Goal: Information Seeking & Learning: Learn about a topic

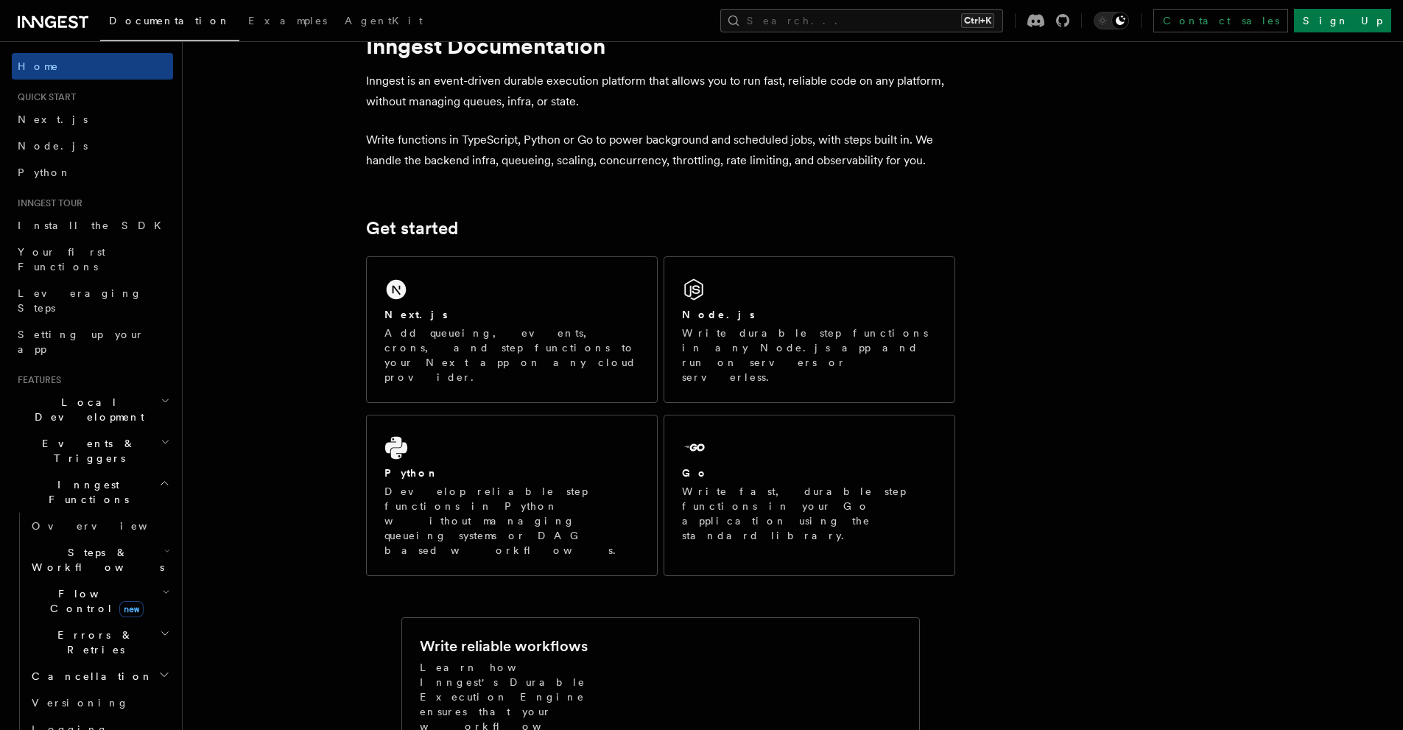
scroll to position [74, 0]
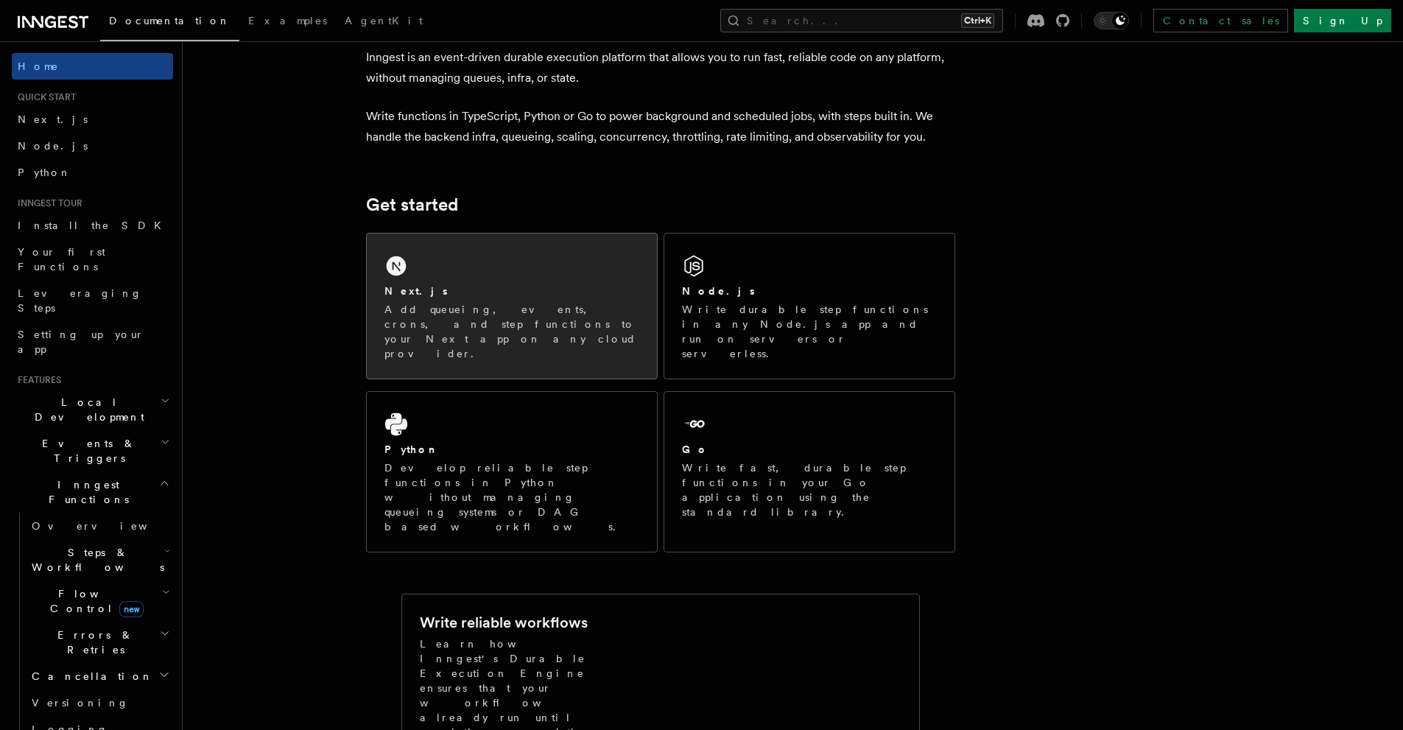
click at [478, 262] on div "Next.js Add queueing, events, crons, and step functions to your Next app on any…" at bounding box center [512, 305] width 290 height 145
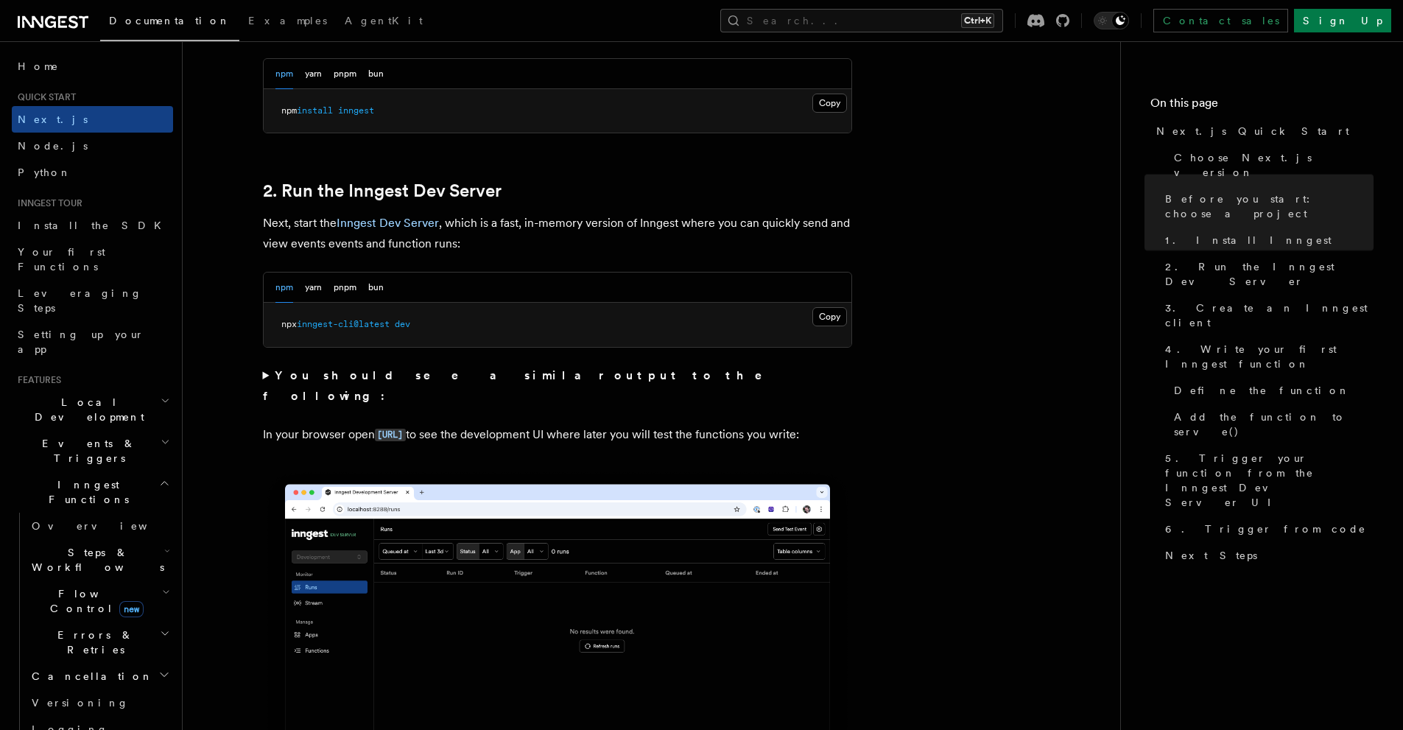
scroll to position [957, 0]
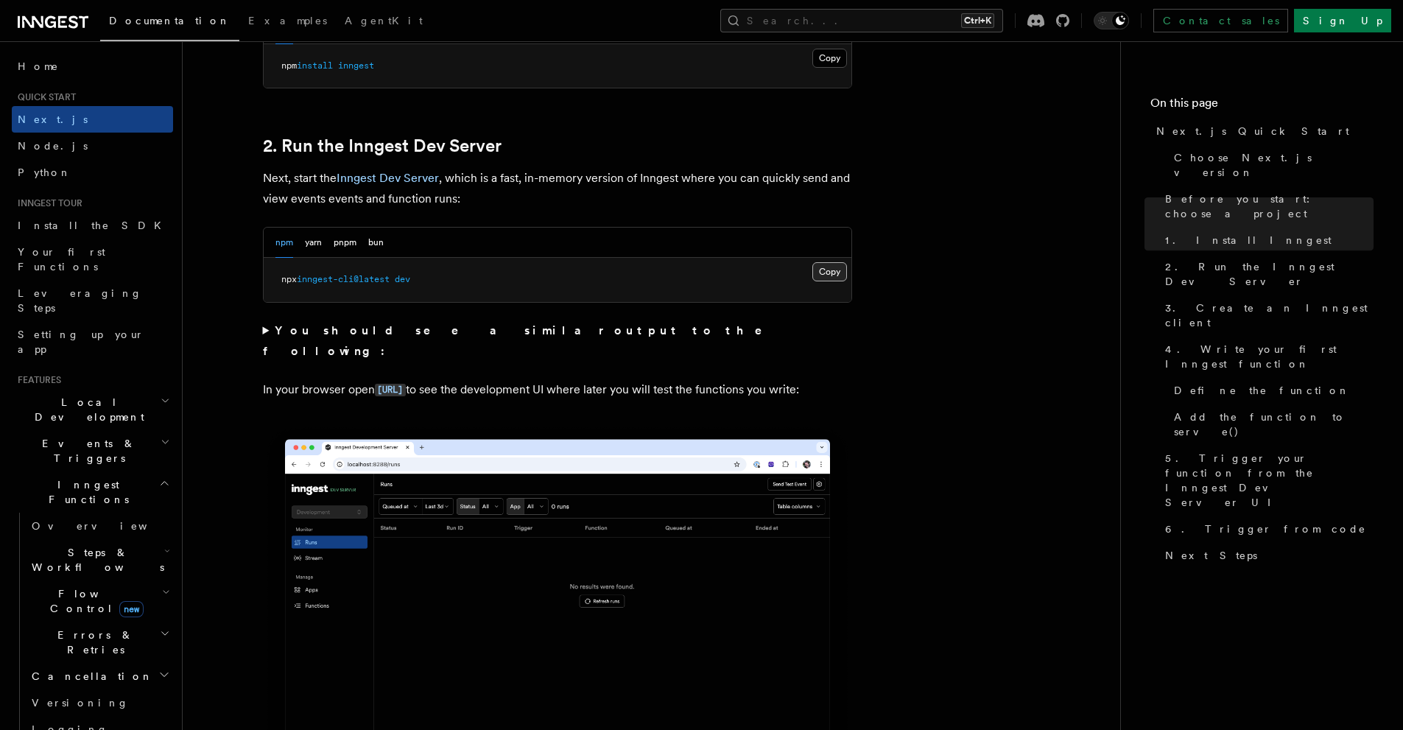
click at [836, 268] on button "Copy Copied" at bounding box center [829, 271] width 35 height 19
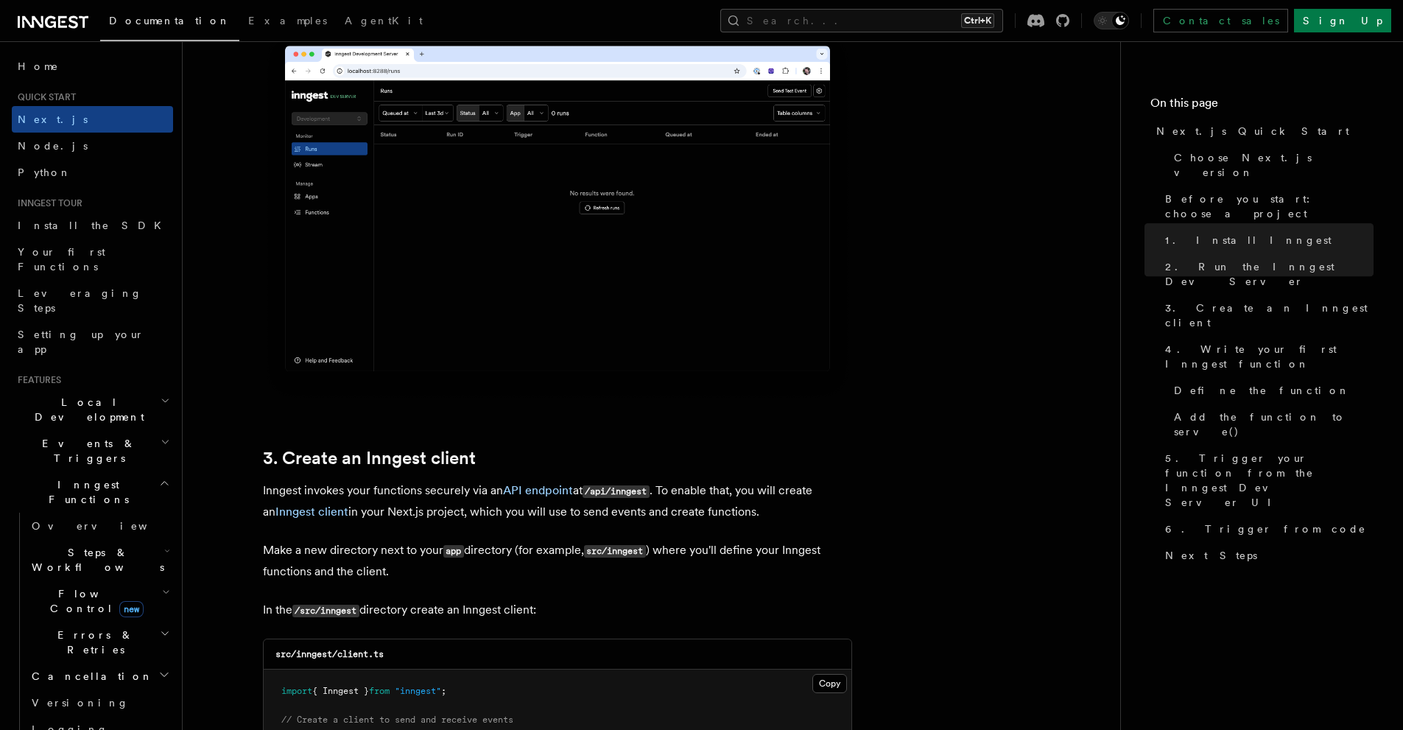
scroll to position [1546, 0]
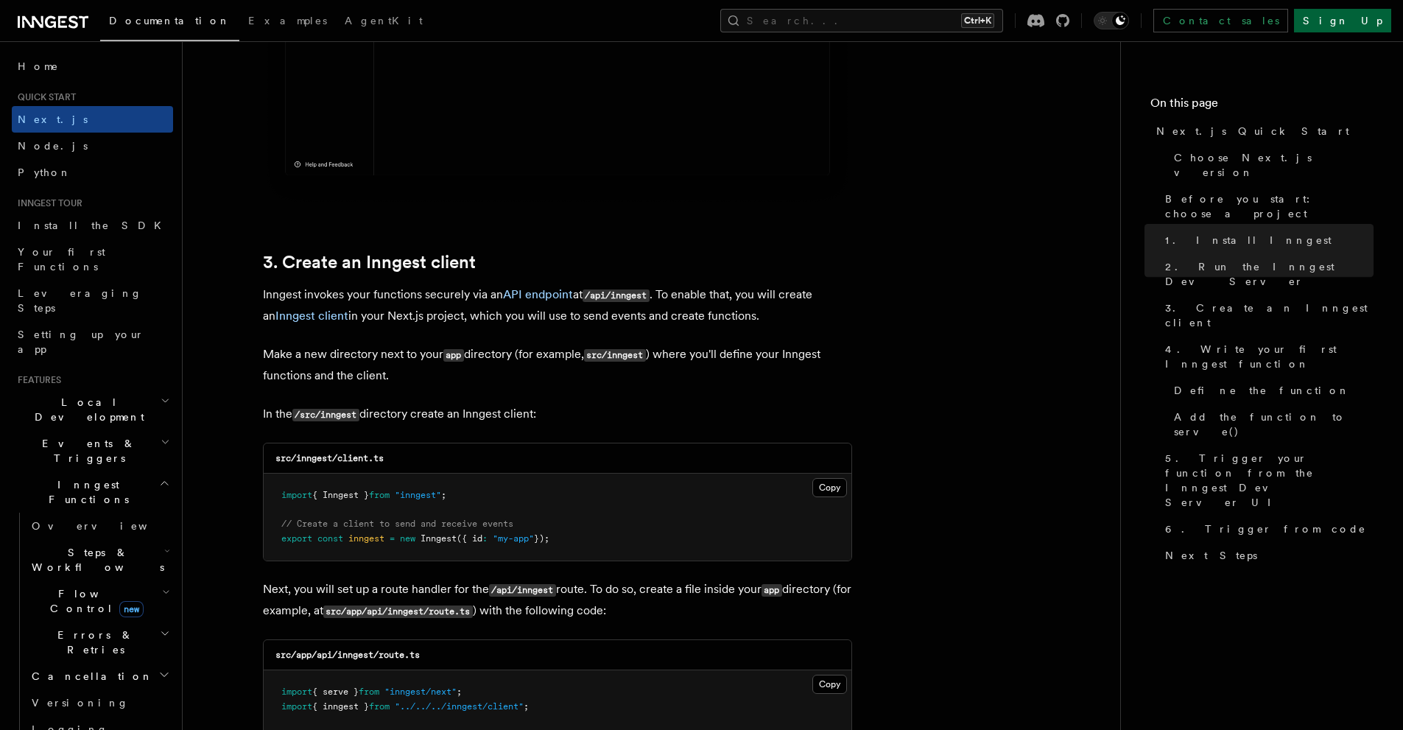
click at [1364, 14] on link "Sign Up" at bounding box center [1342, 21] width 97 height 24
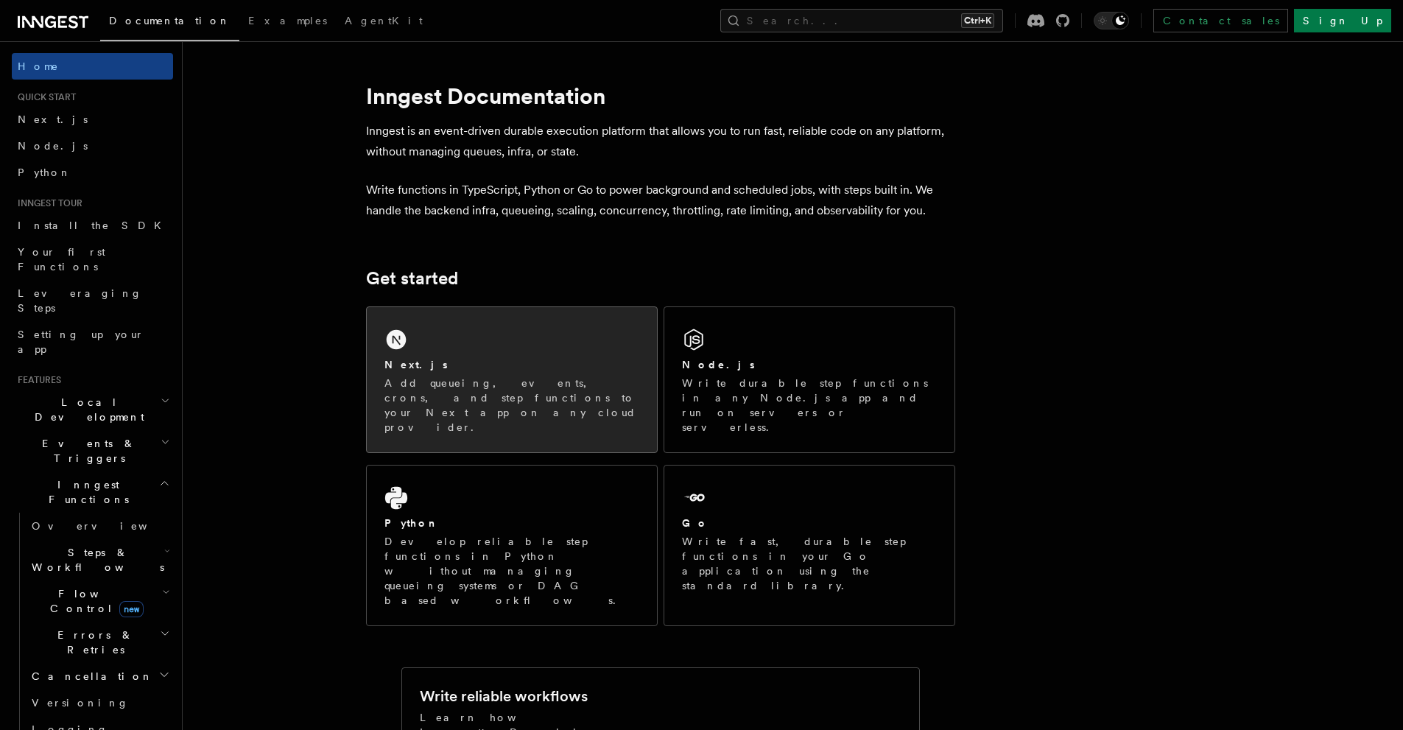
click at [590, 378] on p "Add queueing, events, crons, and step functions to your Next app on any cloud p…" at bounding box center [511, 405] width 255 height 59
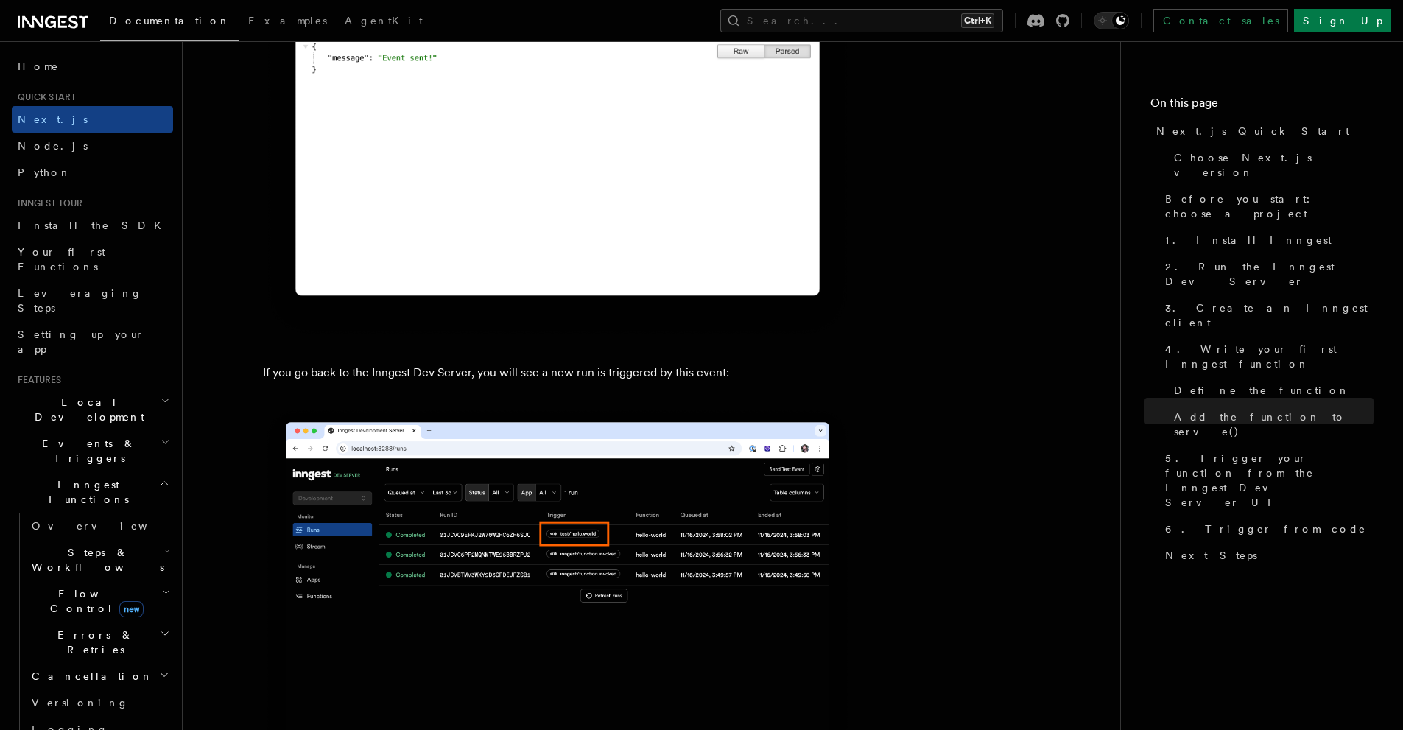
scroll to position [8762, 0]
